Goal: Transaction & Acquisition: Download file/media

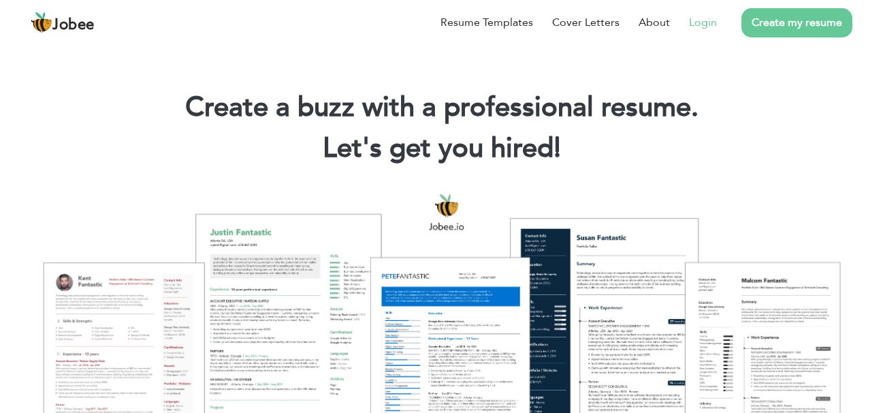
click at [708, 20] on link "Login" at bounding box center [703, 22] width 28 height 16
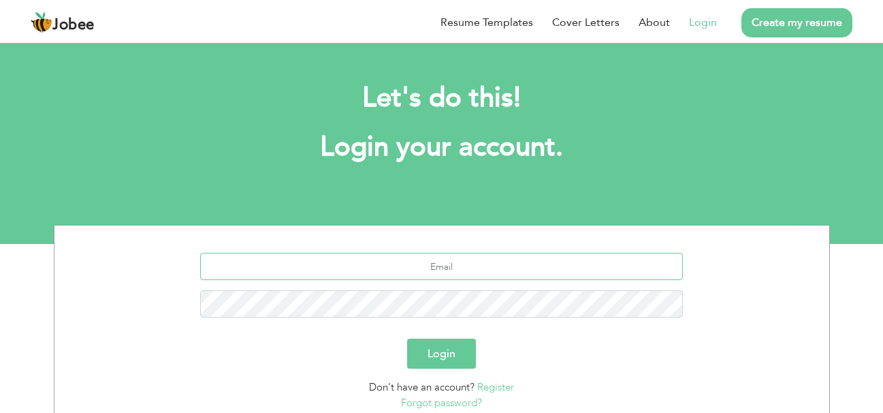
click at [426, 270] on input "text" at bounding box center [441, 266] width 483 height 27
type input "[EMAIL_ADDRESS][DOMAIN_NAME]"
click at [407, 338] on button "Login" at bounding box center [441, 353] width 69 height 30
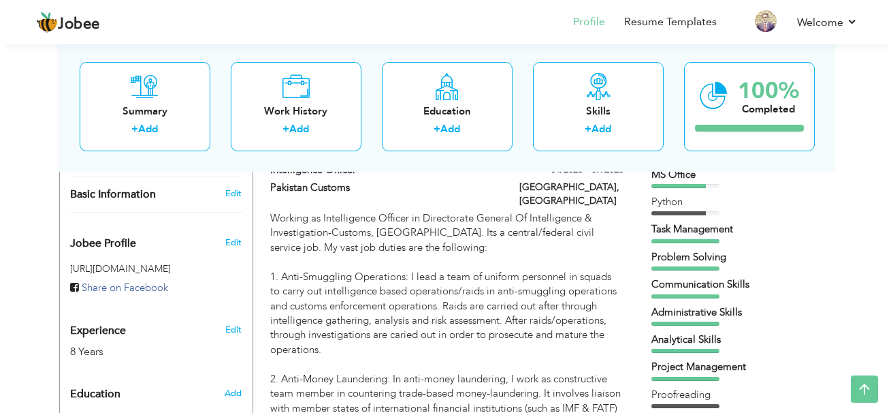
scroll to position [286, 0]
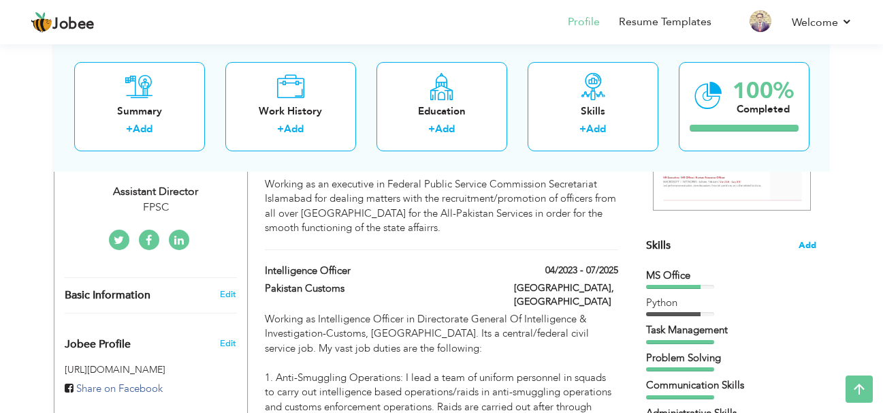
click at [806, 244] on span "Add" at bounding box center [808, 245] width 18 height 13
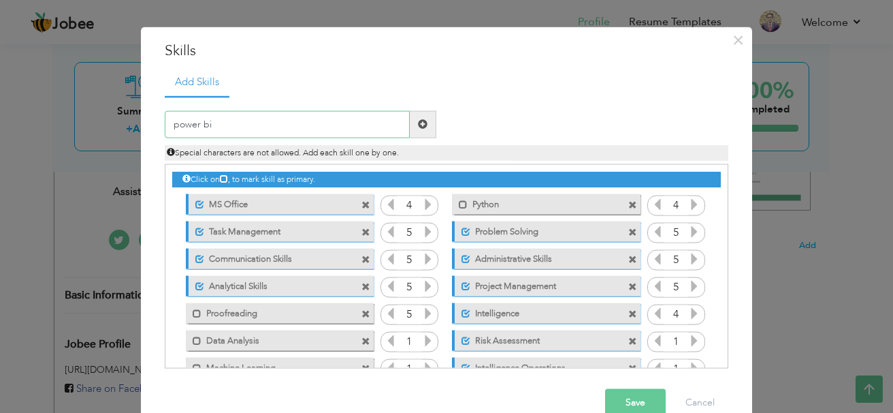
scroll to position [0, 0]
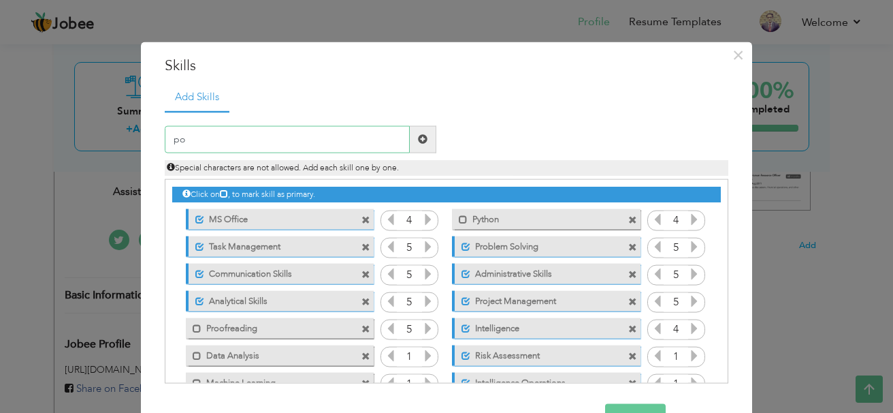
type input "p"
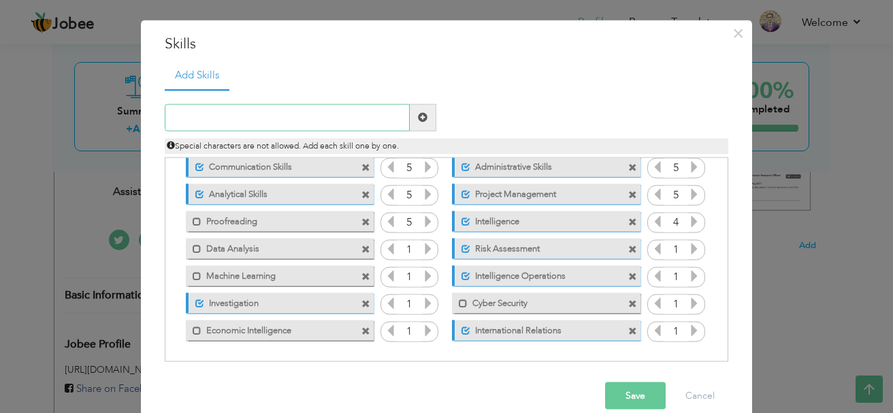
scroll to position [42, 0]
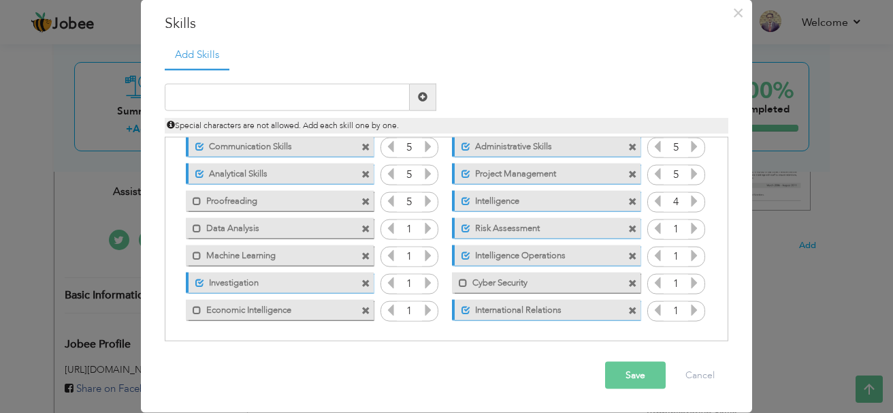
click at [629, 283] on span at bounding box center [633, 283] width 9 height 9
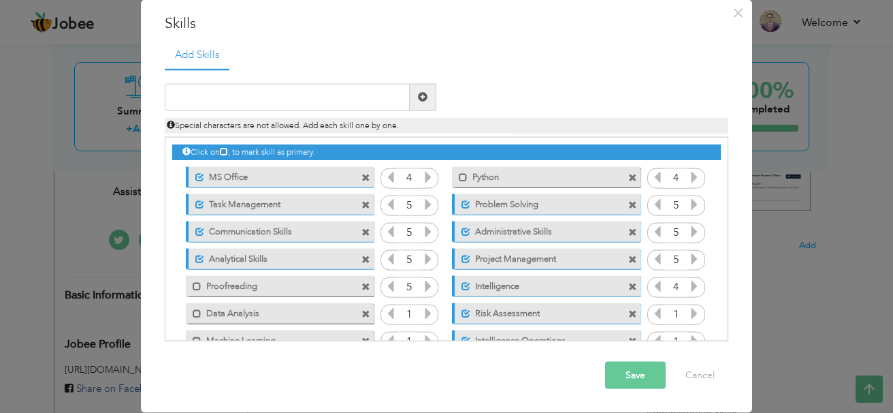
scroll to position [0, 0]
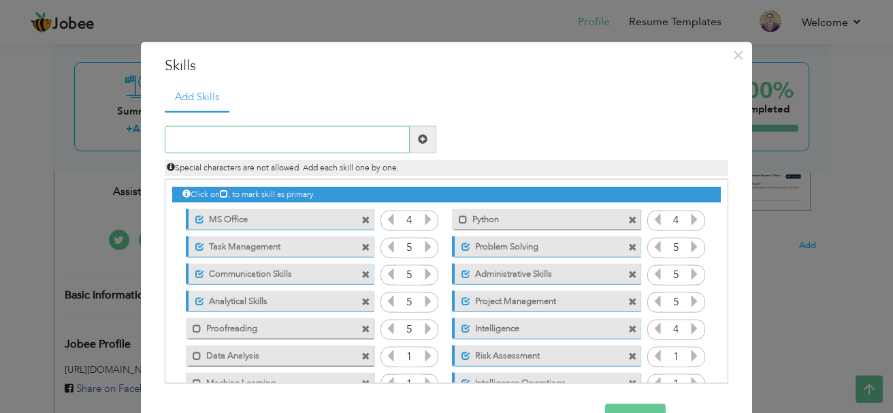
click at [256, 151] on input "text" at bounding box center [287, 138] width 245 height 27
type input "M"
type input "Power BI"
click at [428, 142] on span at bounding box center [423, 138] width 27 height 27
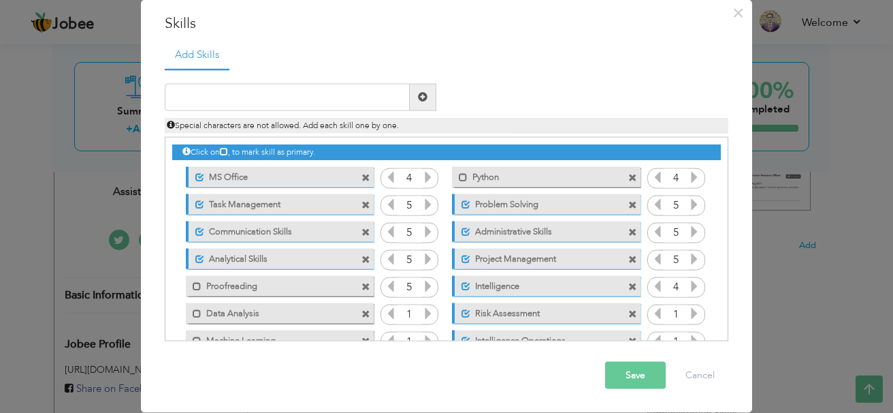
scroll to position [85, 0]
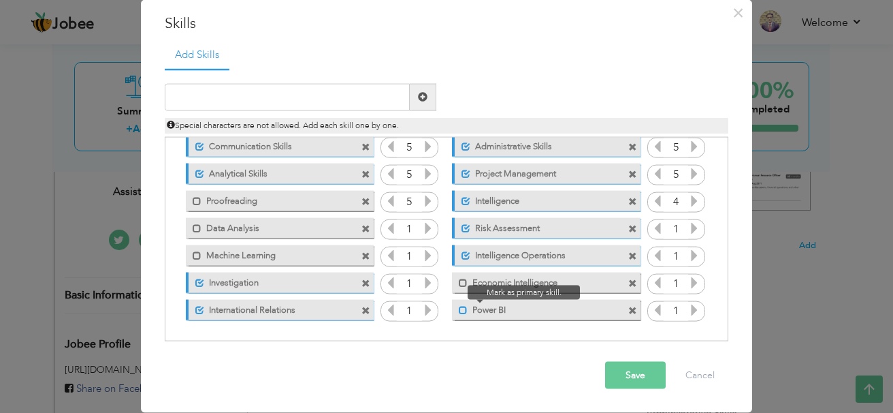
click at [459, 309] on span at bounding box center [463, 310] width 9 height 9
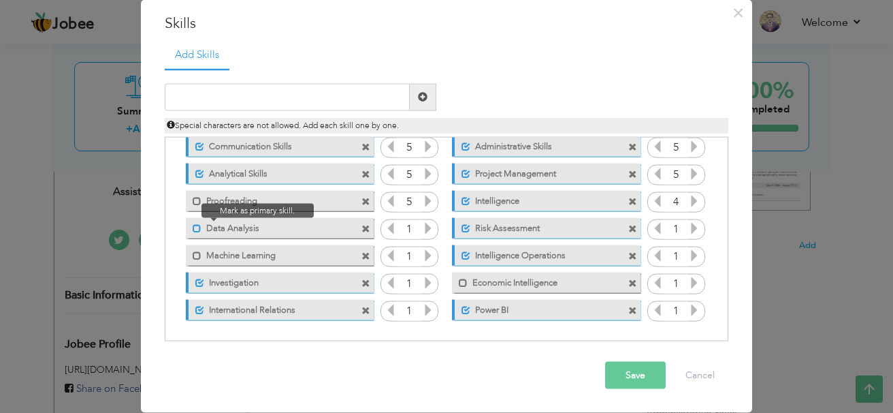
click at [193, 226] on span at bounding box center [197, 228] width 9 height 9
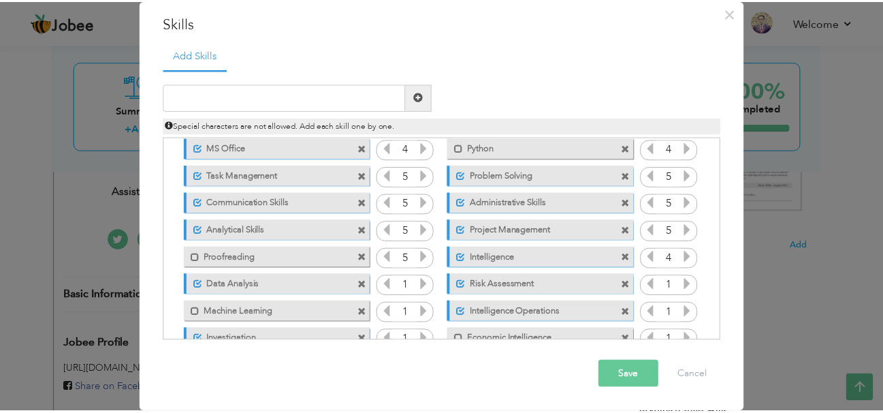
scroll to position [0, 0]
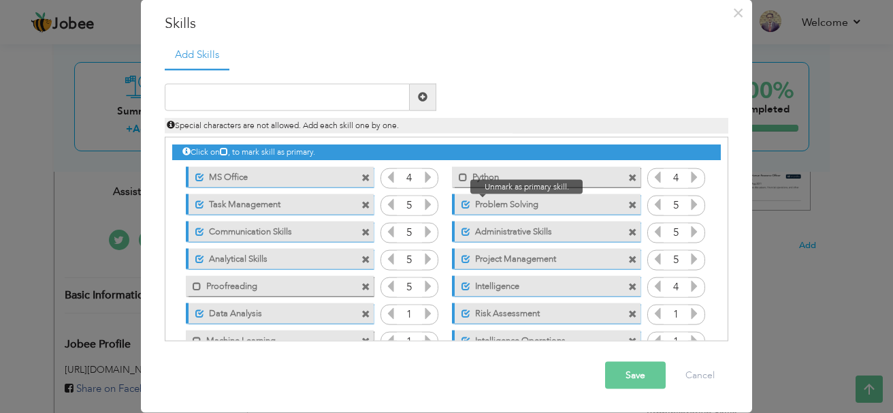
click at [462, 208] on span at bounding box center [466, 204] width 9 height 9
click at [618, 381] on button "Save" at bounding box center [635, 375] width 61 height 27
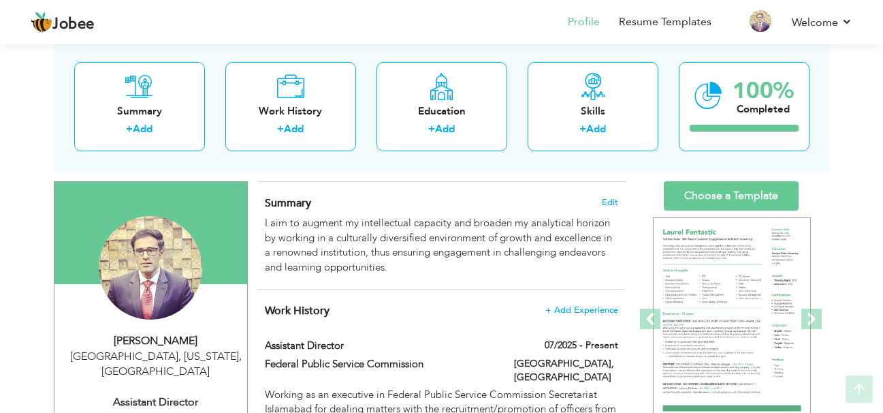
scroll to position [182, 0]
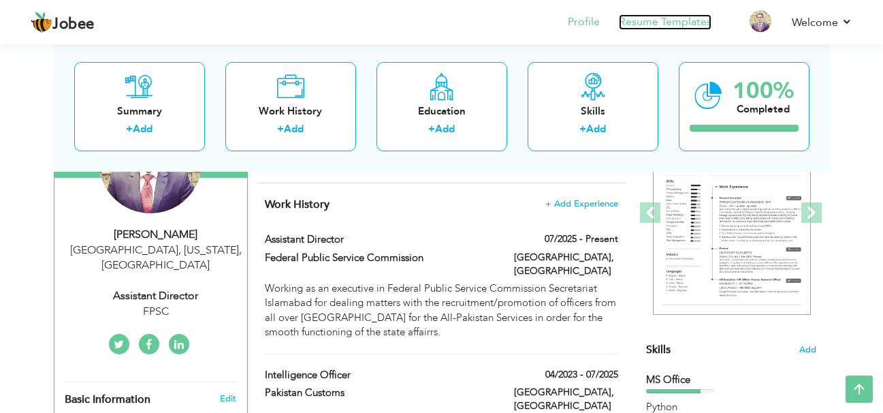
click at [661, 21] on link "Resume Templates" at bounding box center [665, 22] width 93 height 16
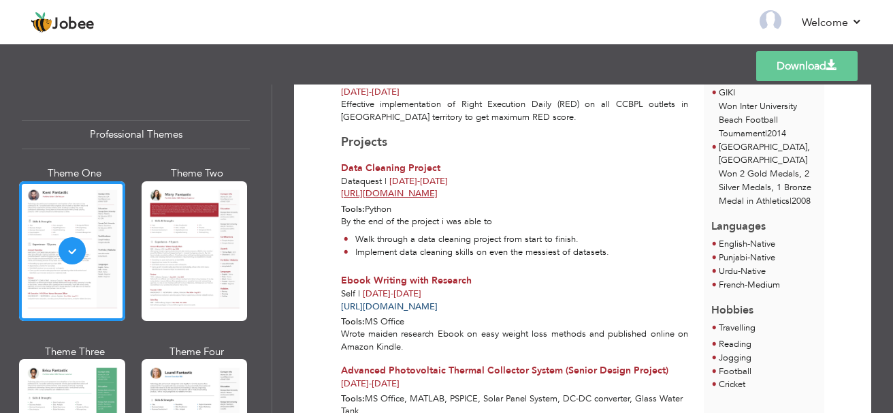
scroll to position [999, 0]
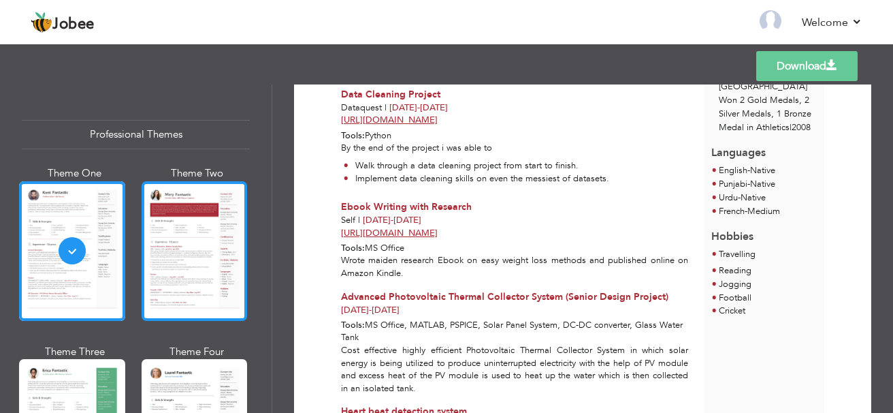
click at [198, 229] on div at bounding box center [195, 251] width 106 height 140
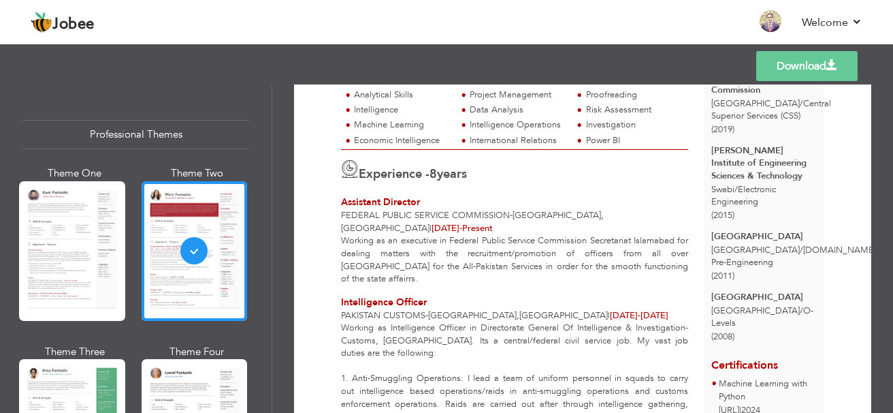
scroll to position [363, 0]
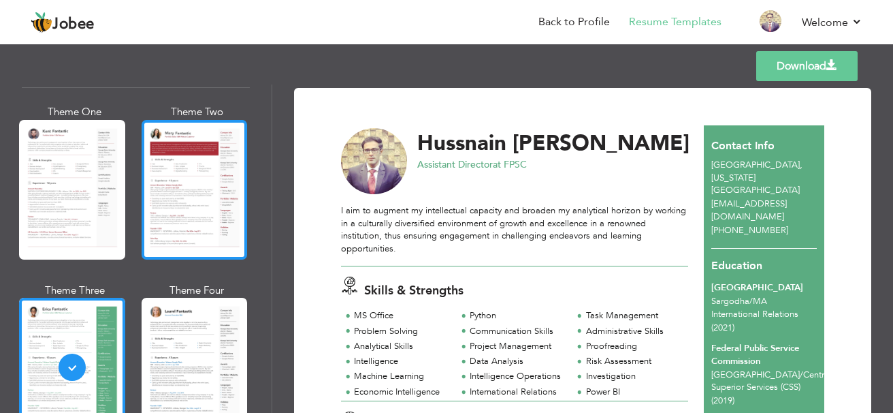
scroll to position [91, 0]
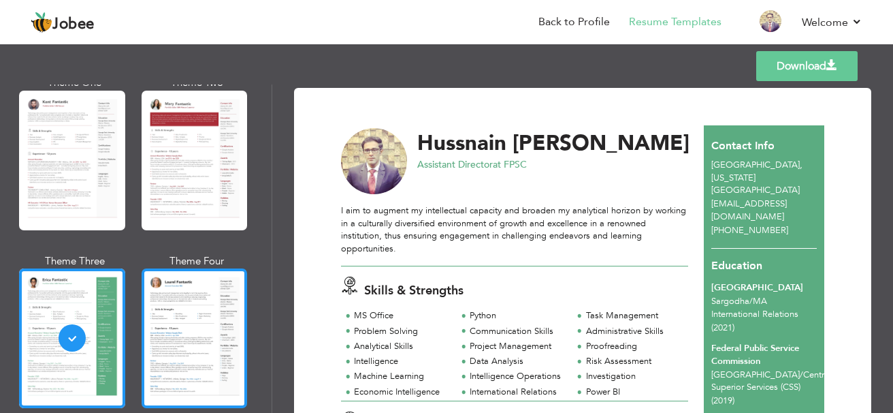
click at [199, 302] on div at bounding box center [195, 338] width 106 height 140
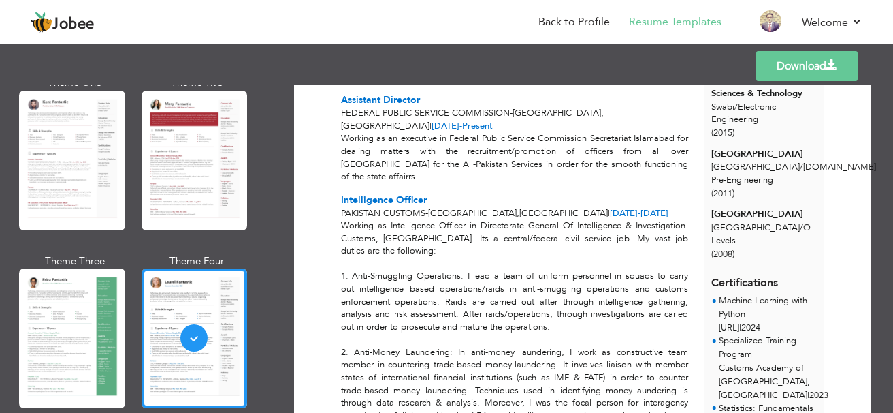
scroll to position [363, 0]
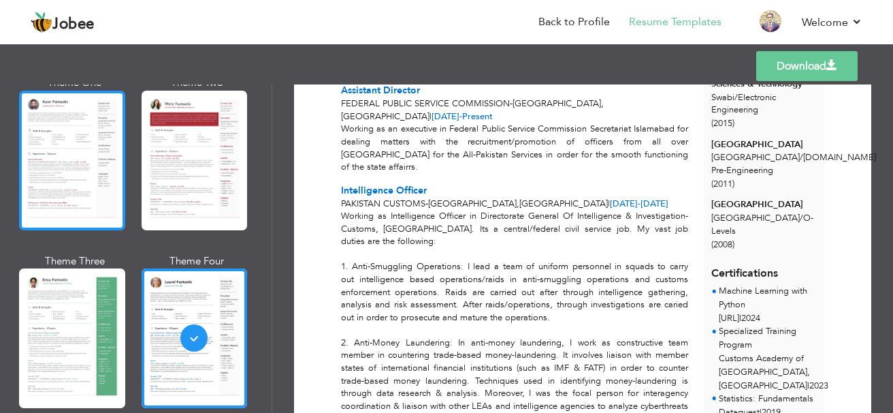
click at [84, 193] on div at bounding box center [72, 161] width 106 height 140
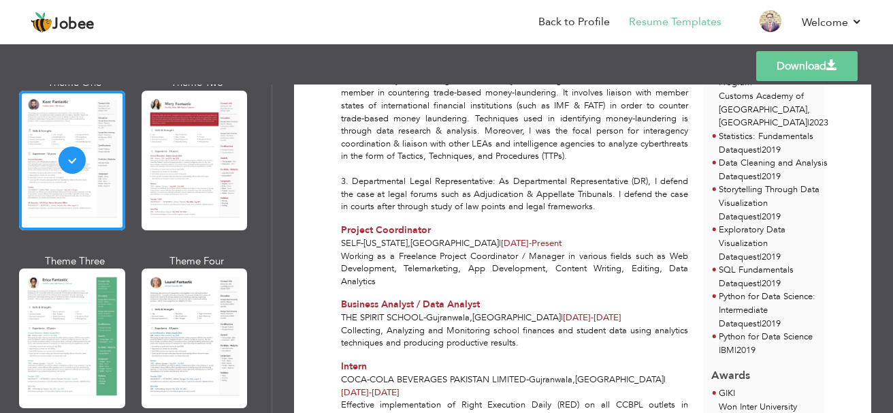
scroll to position [545, 0]
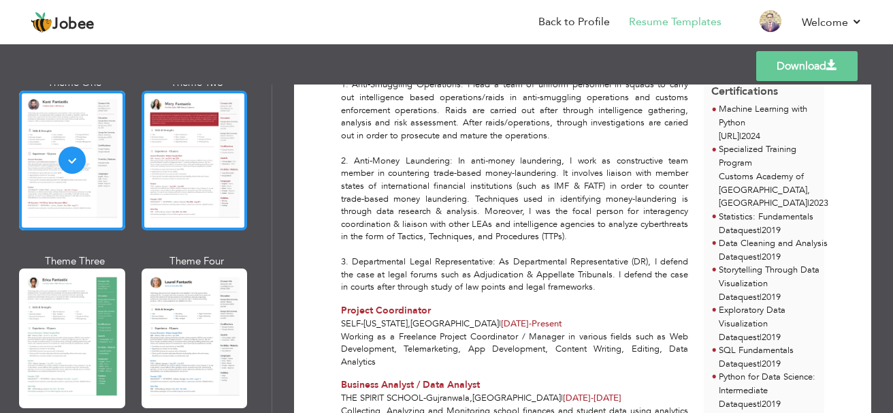
click at [166, 182] on div at bounding box center [195, 161] width 106 height 140
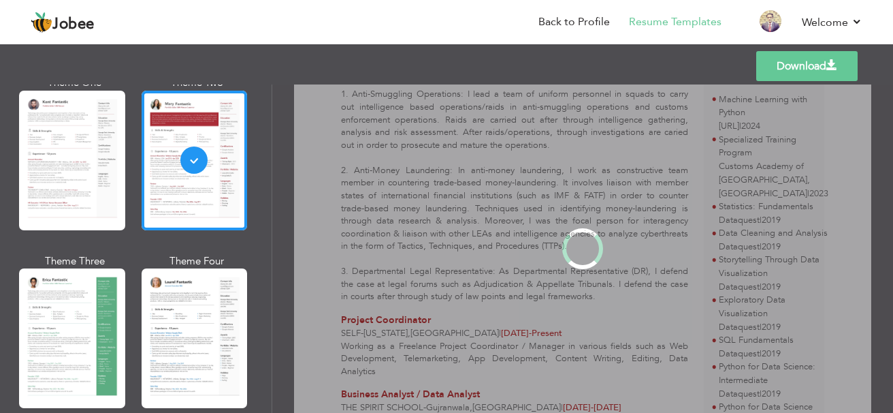
scroll to position [0, 0]
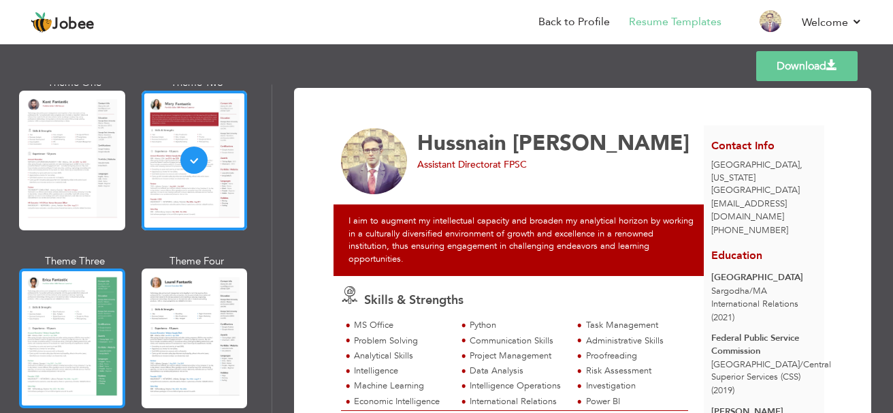
click at [74, 289] on div at bounding box center [72, 338] width 106 height 140
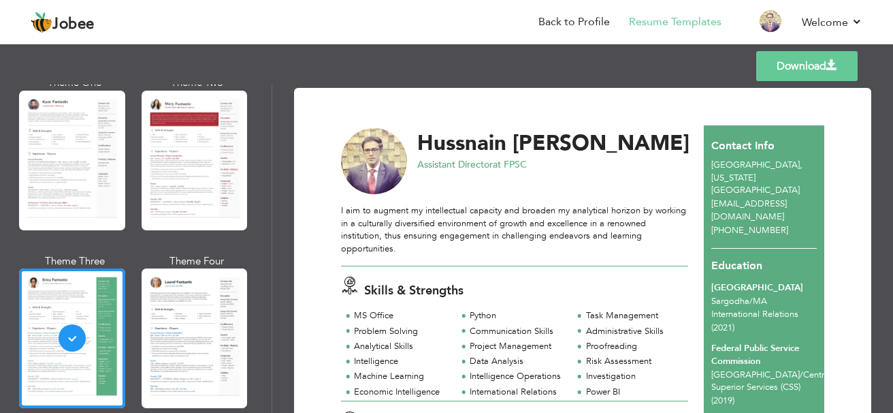
click at [818, 66] on link "Download" at bounding box center [807, 66] width 101 height 30
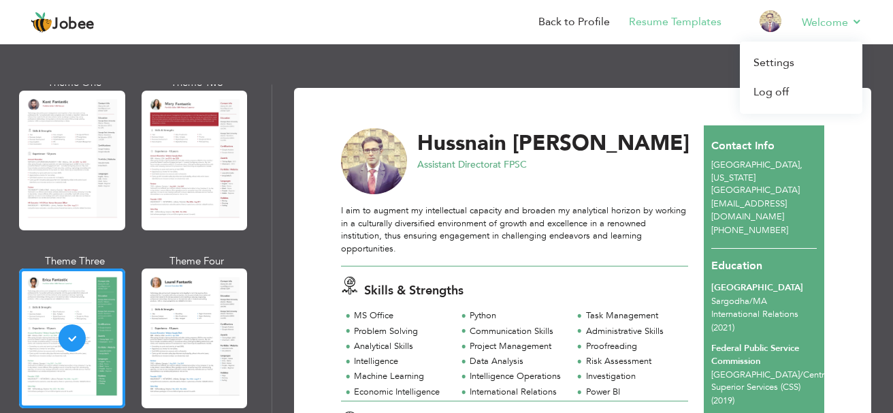
click at [821, 14] on li "Welcome Settings Log off" at bounding box center [823, 23] width 80 height 37
click at [795, 96] on link "Log off" at bounding box center [801, 92] width 123 height 29
